Goal: Transaction & Acquisition: Purchase product/service

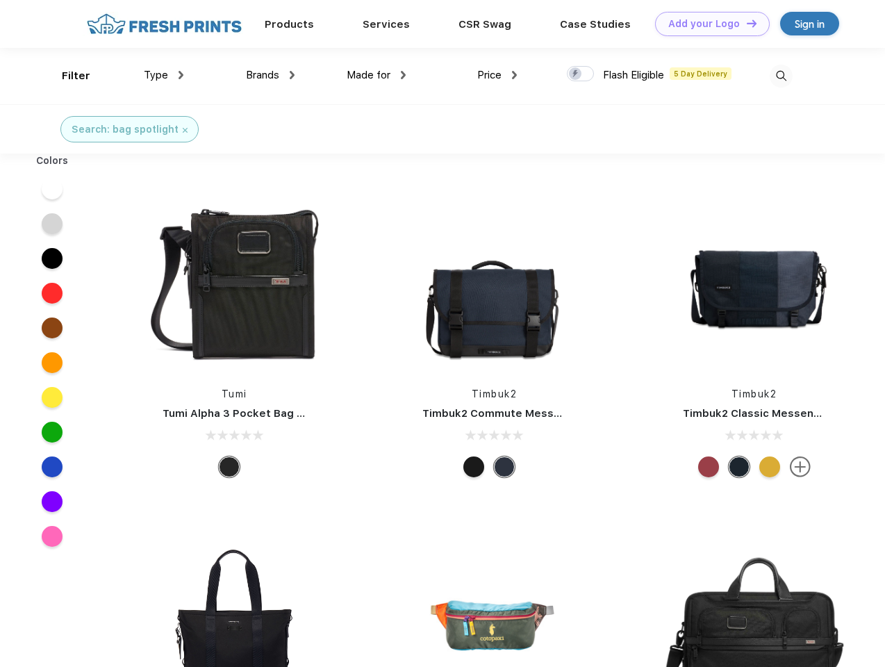
click at [707, 24] on link "Add your Logo Design Tool" at bounding box center [712, 24] width 115 height 24
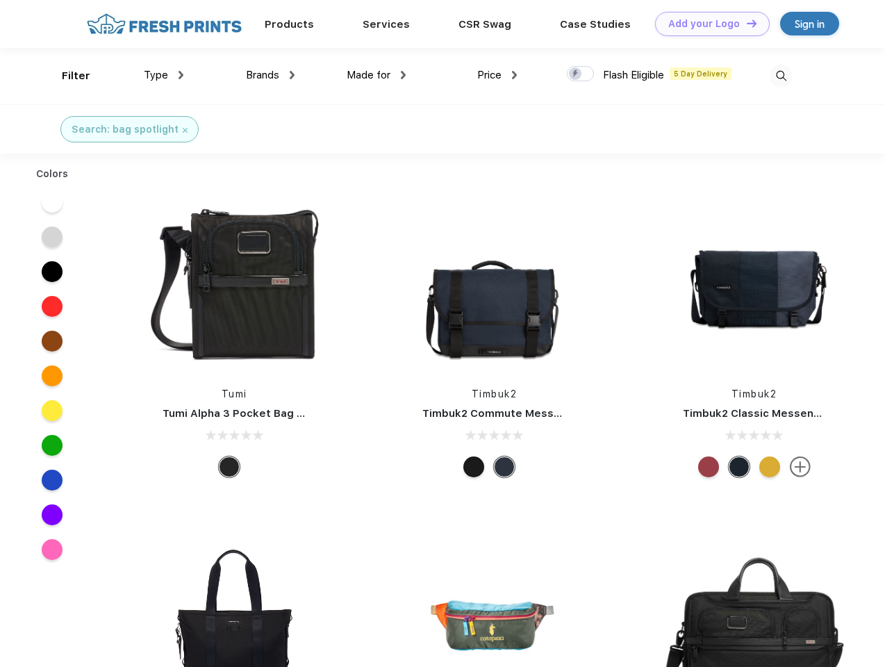
click at [0, 0] on div "Design Tool" at bounding box center [0, 0] width 0 height 0
click at [746, 23] on link "Add your Logo Design Tool" at bounding box center [712, 24] width 115 height 24
click at [67, 76] on div "Filter" at bounding box center [76, 76] width 28 height 16
click at [164, 75] on span "Type" at bounding box center [156, 75] width 24 height 13
click at [270, 75] on span "Brands" at bounding box center [262, 75] width 33 height 13
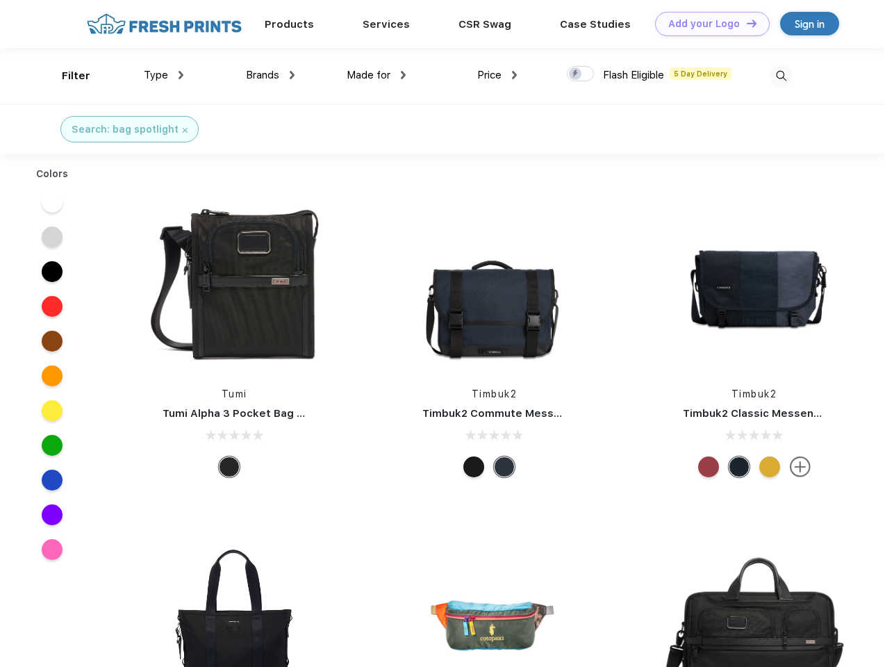
click at [377, 75] on span "Made for" at bounding box center [369, 75] width 44 height 13
click at [498, 75] on span "Price" at bounding box center [489, 75] width 24 height 13
click at [581, 74] on div at bounding box center [580, 73] width 27 height 15
click at [576, 74] on input "checkbox" at bounding box center [571, 69] width 9 height 9
click at [781, 76] on img at bounding box center [781, 76] width 23 height 23
